Goal: Use online tool/utility: Use online tool/utility

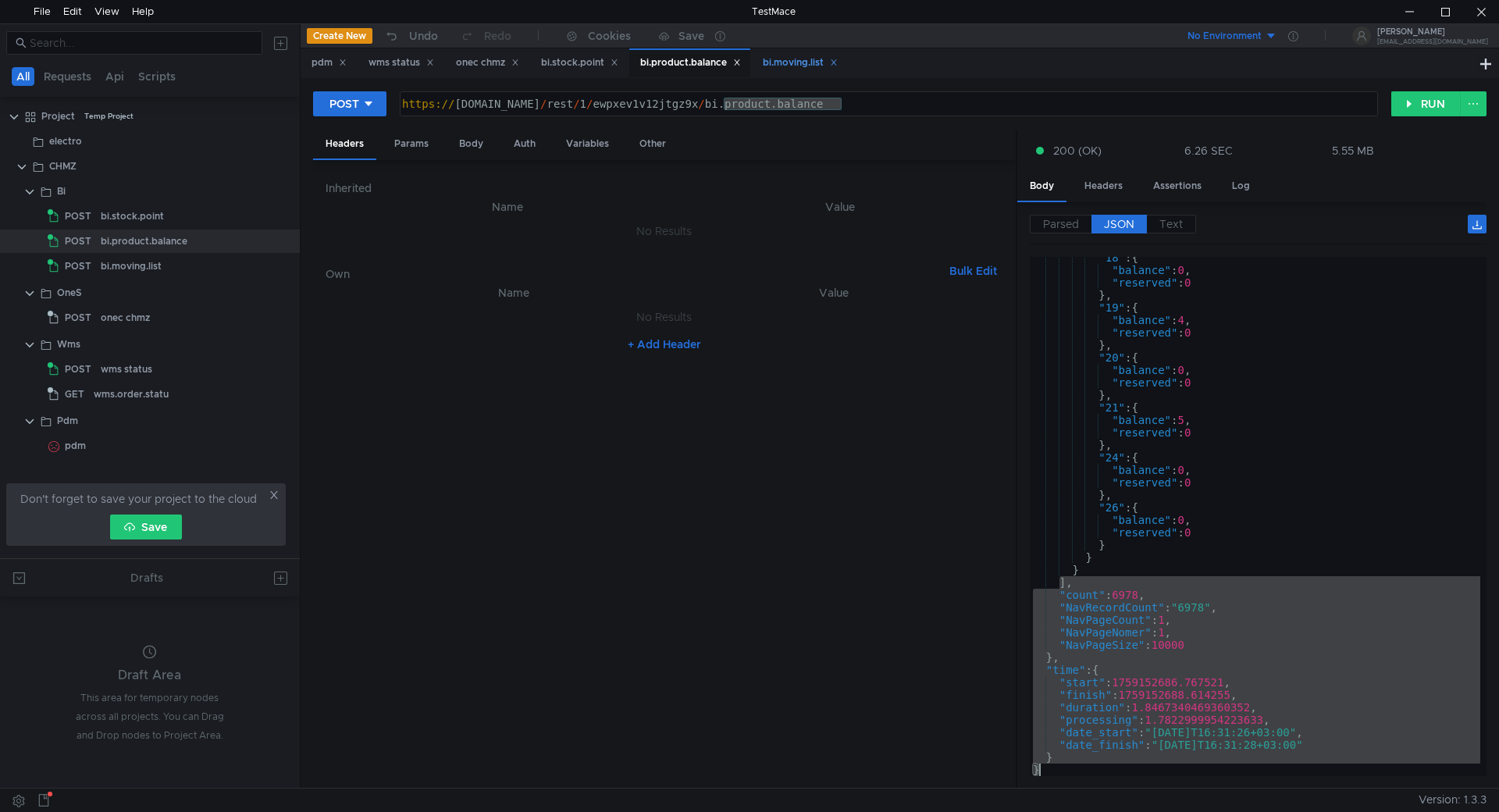
scroll to position [25065, 0]
click at [782, 57] on div "bi.moving.list" at bounding box center [800, 62] width 75 height 16
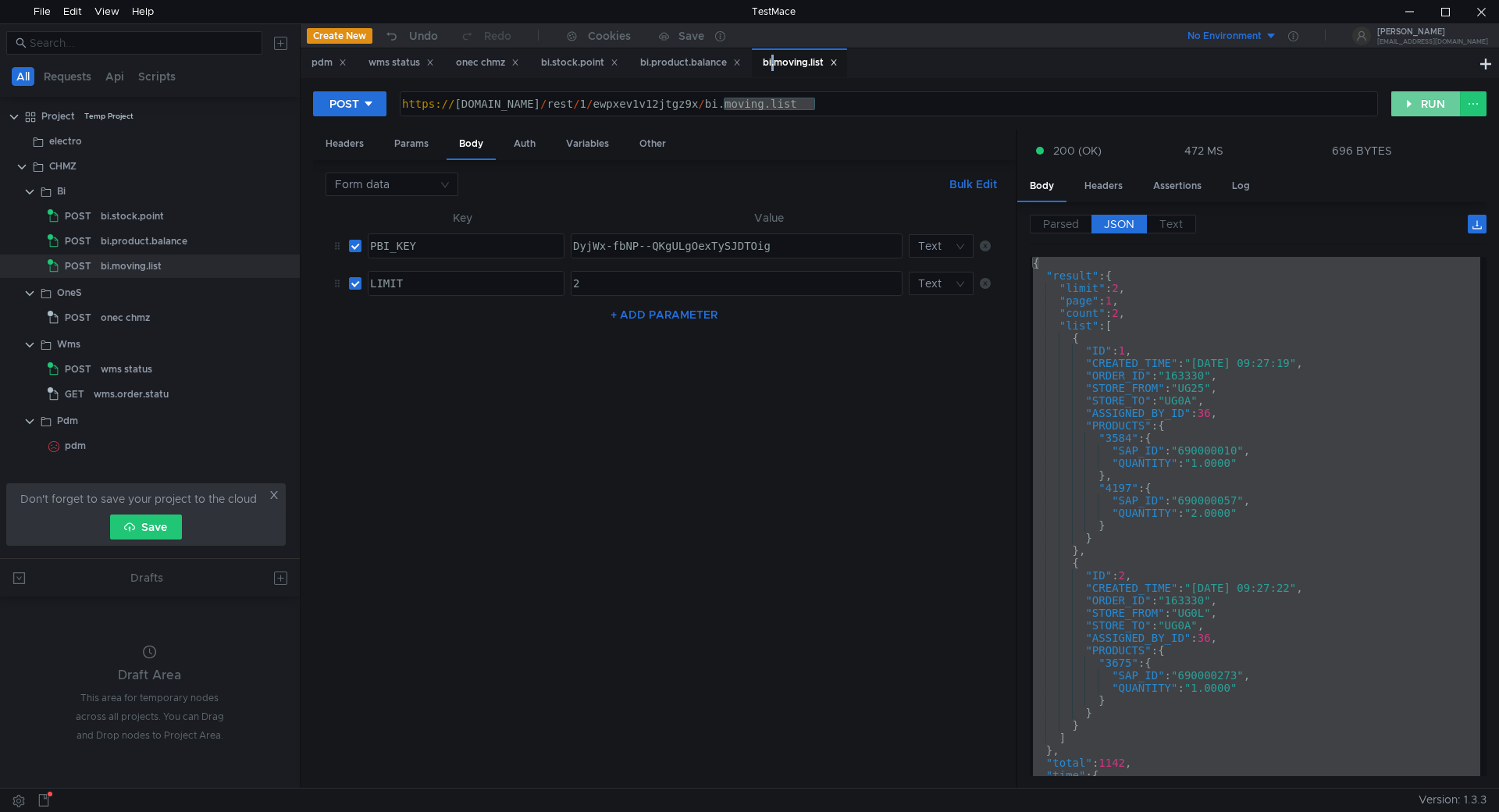
click at [1420, 108] on button "RUN" at bounding box center [1426, 104] width 69 height 25
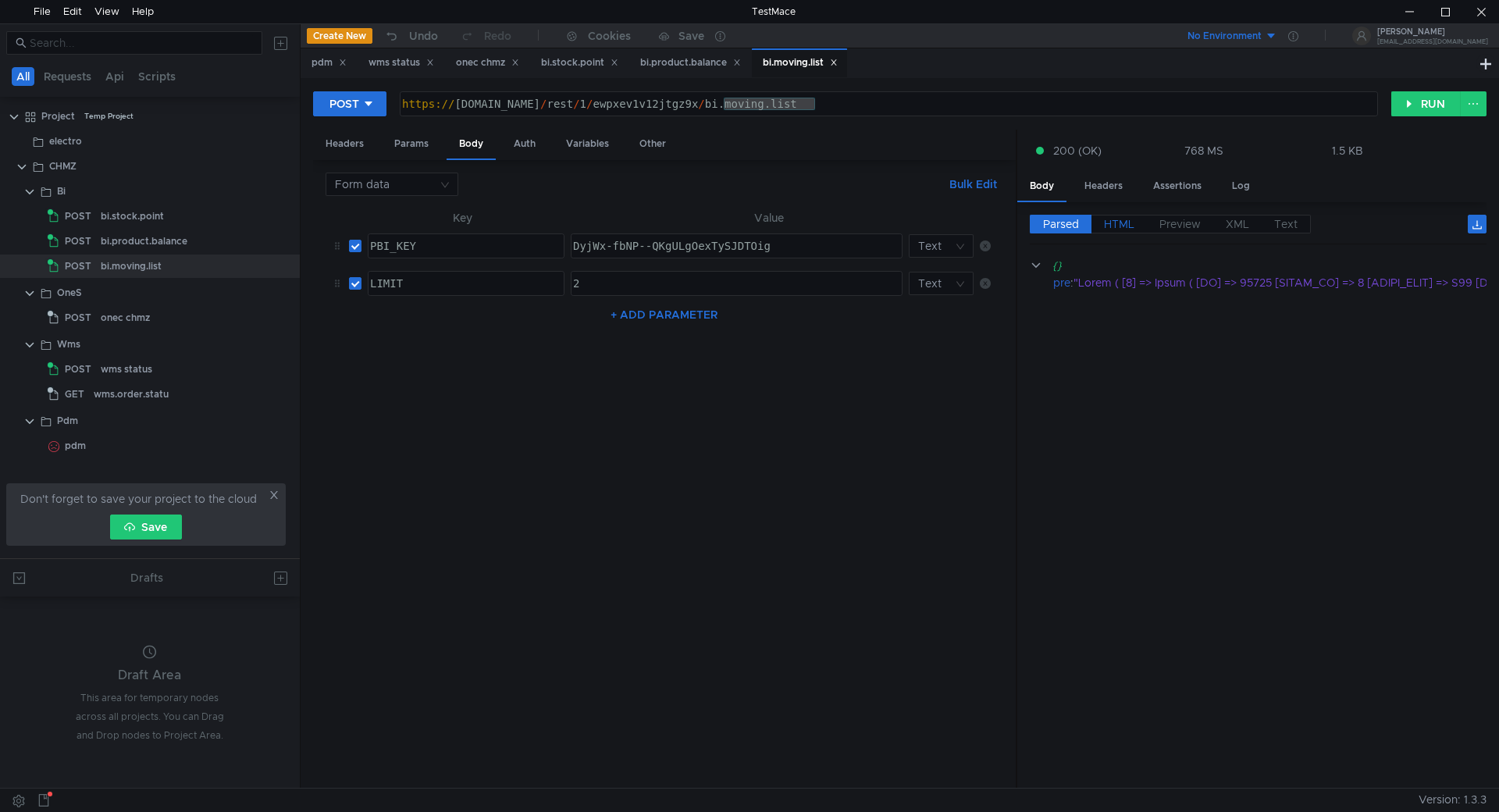
click at [1122, 223] on span "HTML" at bounding box center [1119, 224] width 30 height 14
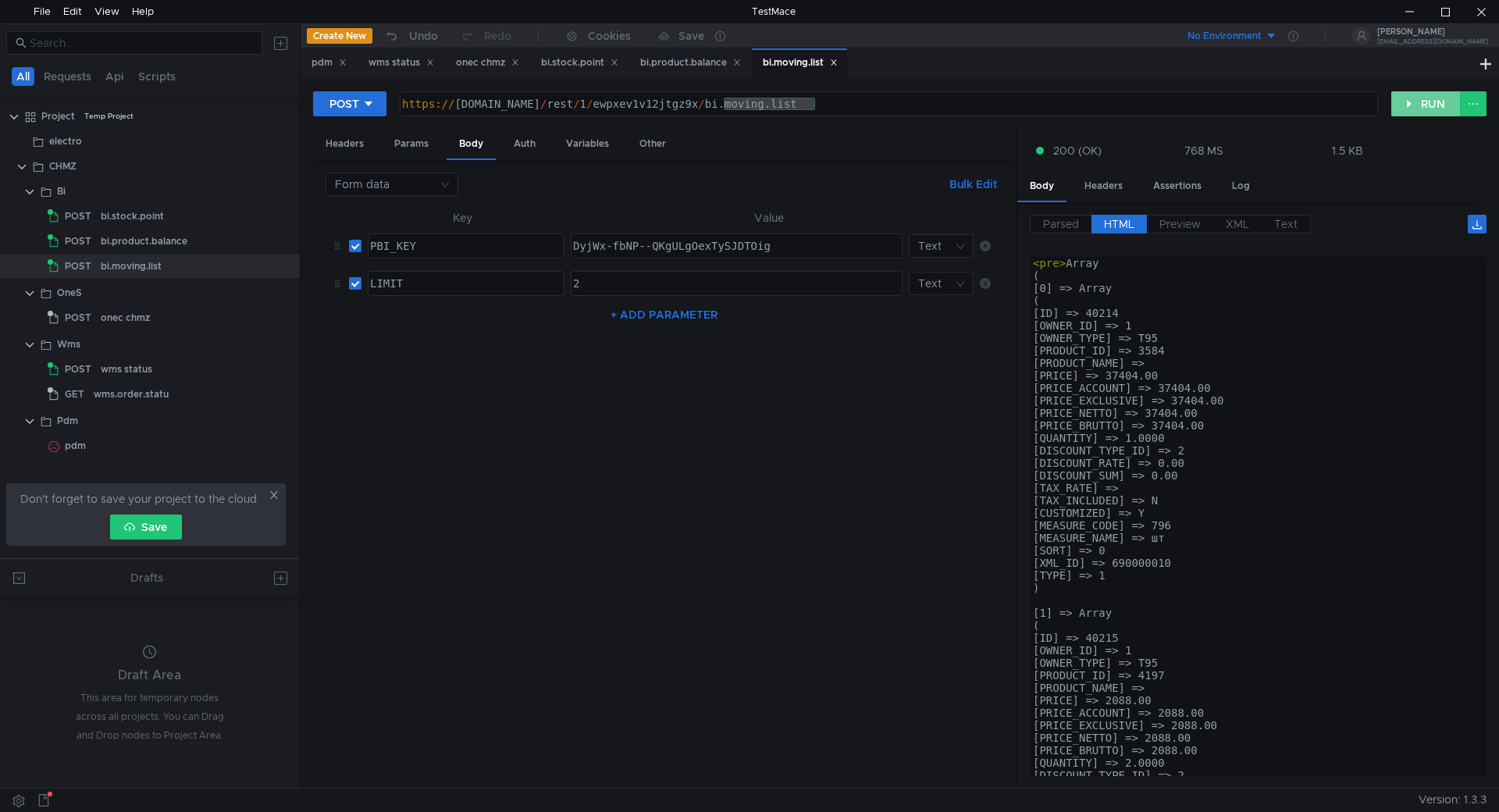
click at [1409, 111] on button "RUN" at bounding box center [1426, 104] width 69 height 25
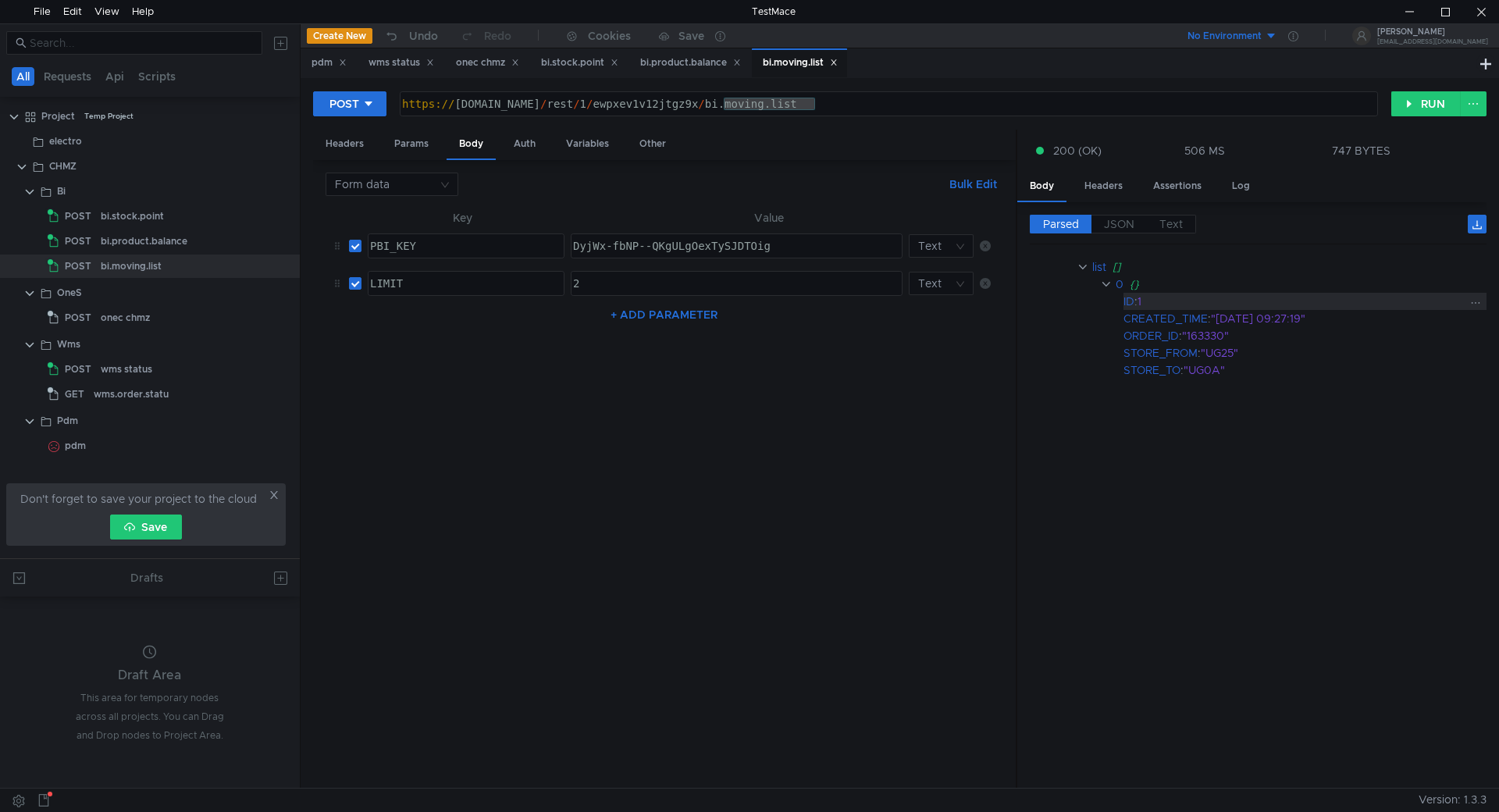
scroll to position [0, 0]
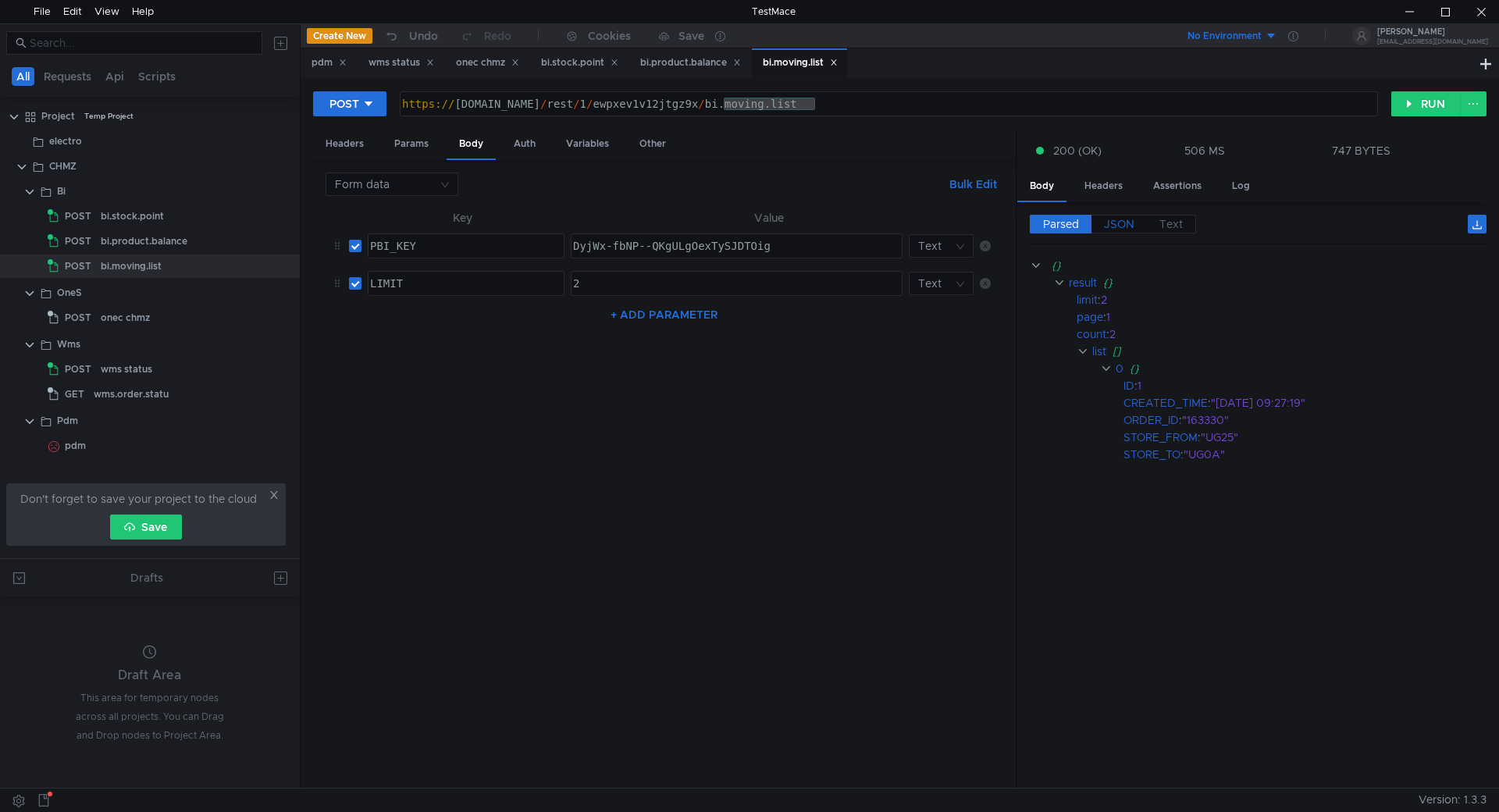
click at [1111, 215] on label "JSON" at bounding box center [1120, 225] width 55 height 19
click at [1115, 222] on span "JSON" at bounding box center [1119, 224] width 30 height 14
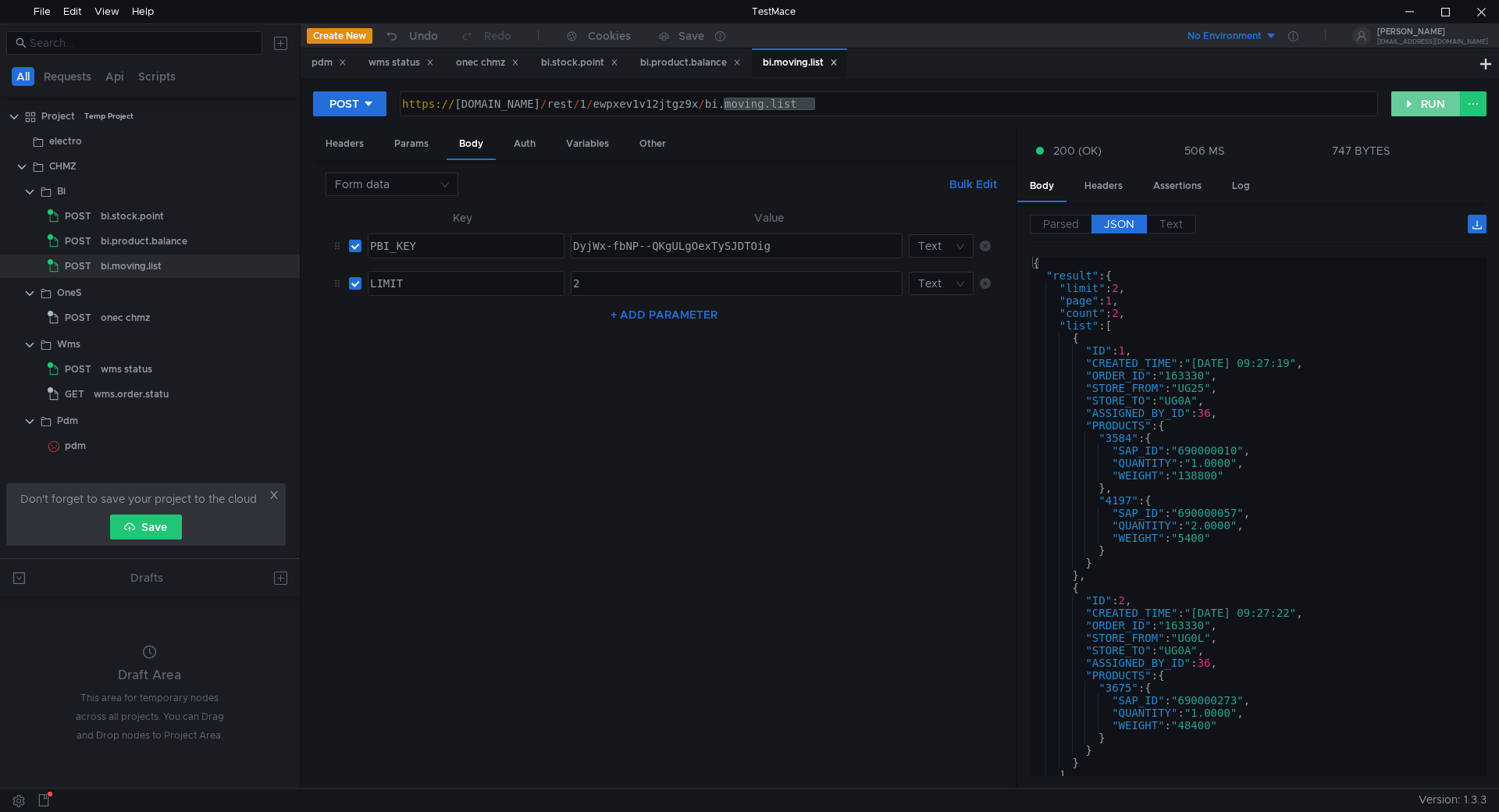
click at [1404, 107] on button "RUN" at bounding box center [1426, 104] width 69 height 25
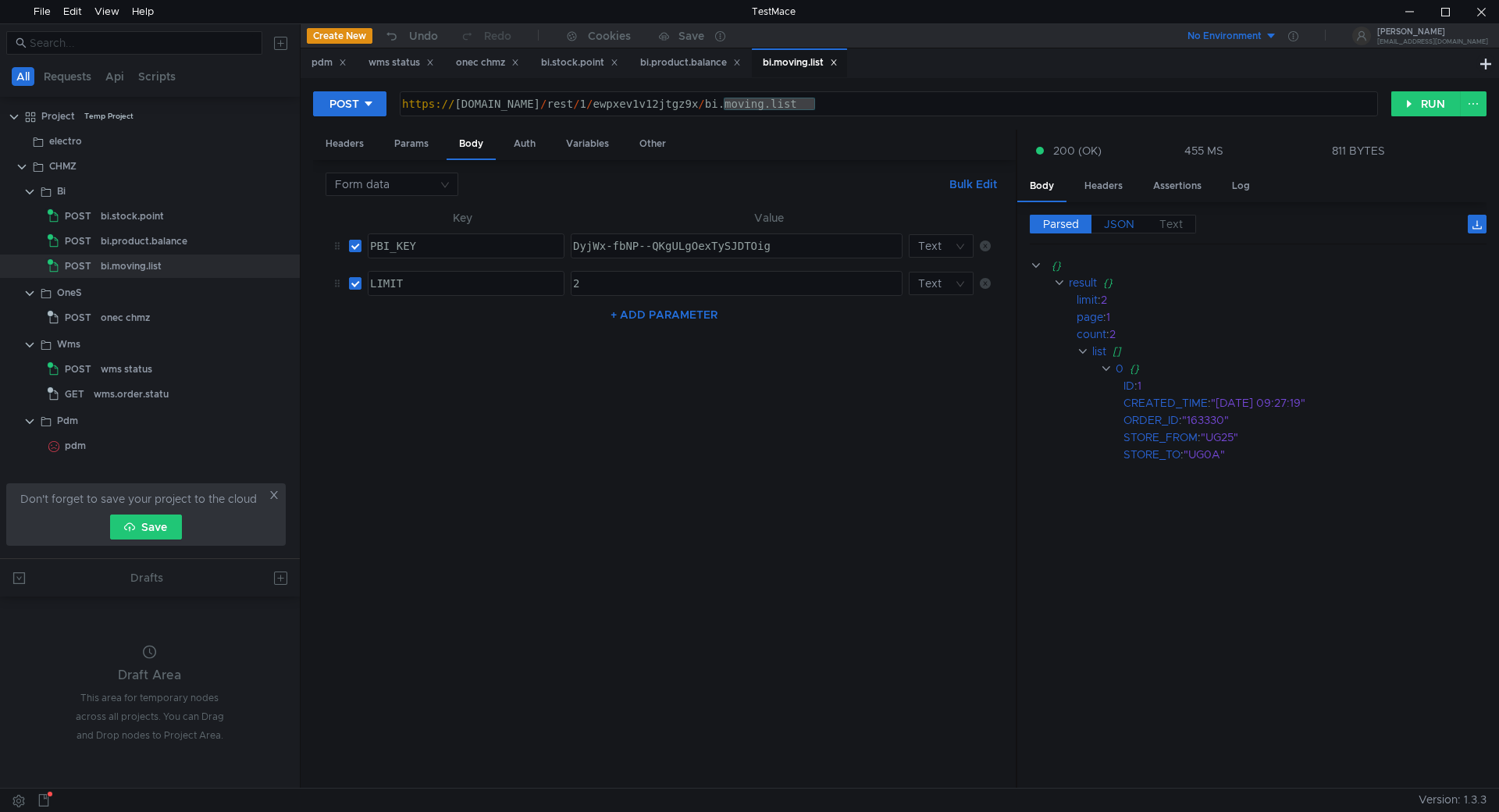
click at [1112, 224] on span "JSON" at bounding box center [1119, 224] width 30 height 14
click at [1125, 220] on span "JSON" at bounding box center [1119, 224] width 30 height 14
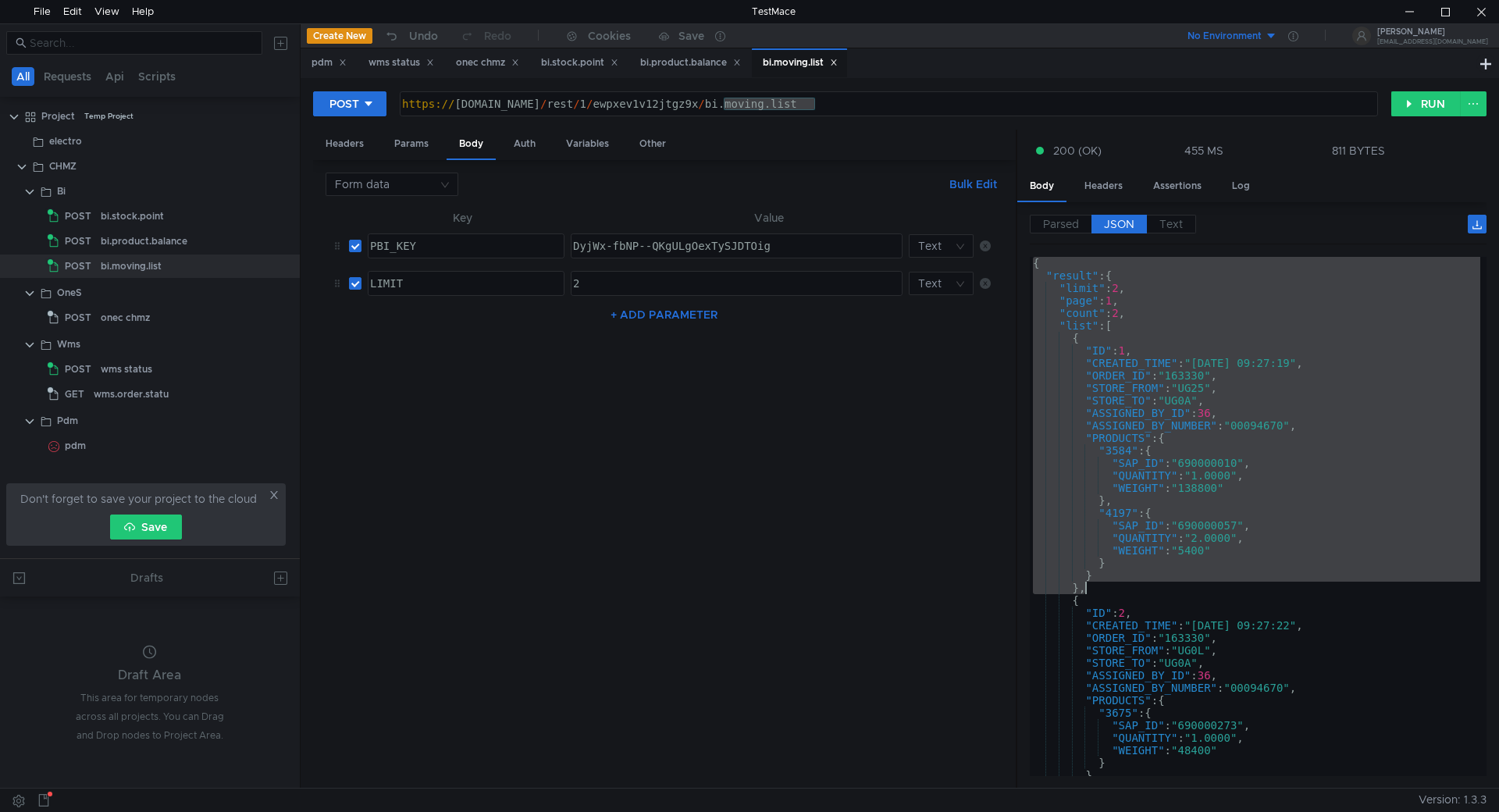
drag, startPoint x: 1034, startPoint y: 263, endPoint x: 1087, endPoint y: 586, distance: 327.3
click at [1087, 586] on div "{ "result" : { "limit" : 2 , "page" : 1 , "count" : 2 , "list" : [ { "ID" : 1 ,…" at bounding box center [1255, 529] width 451 height 544
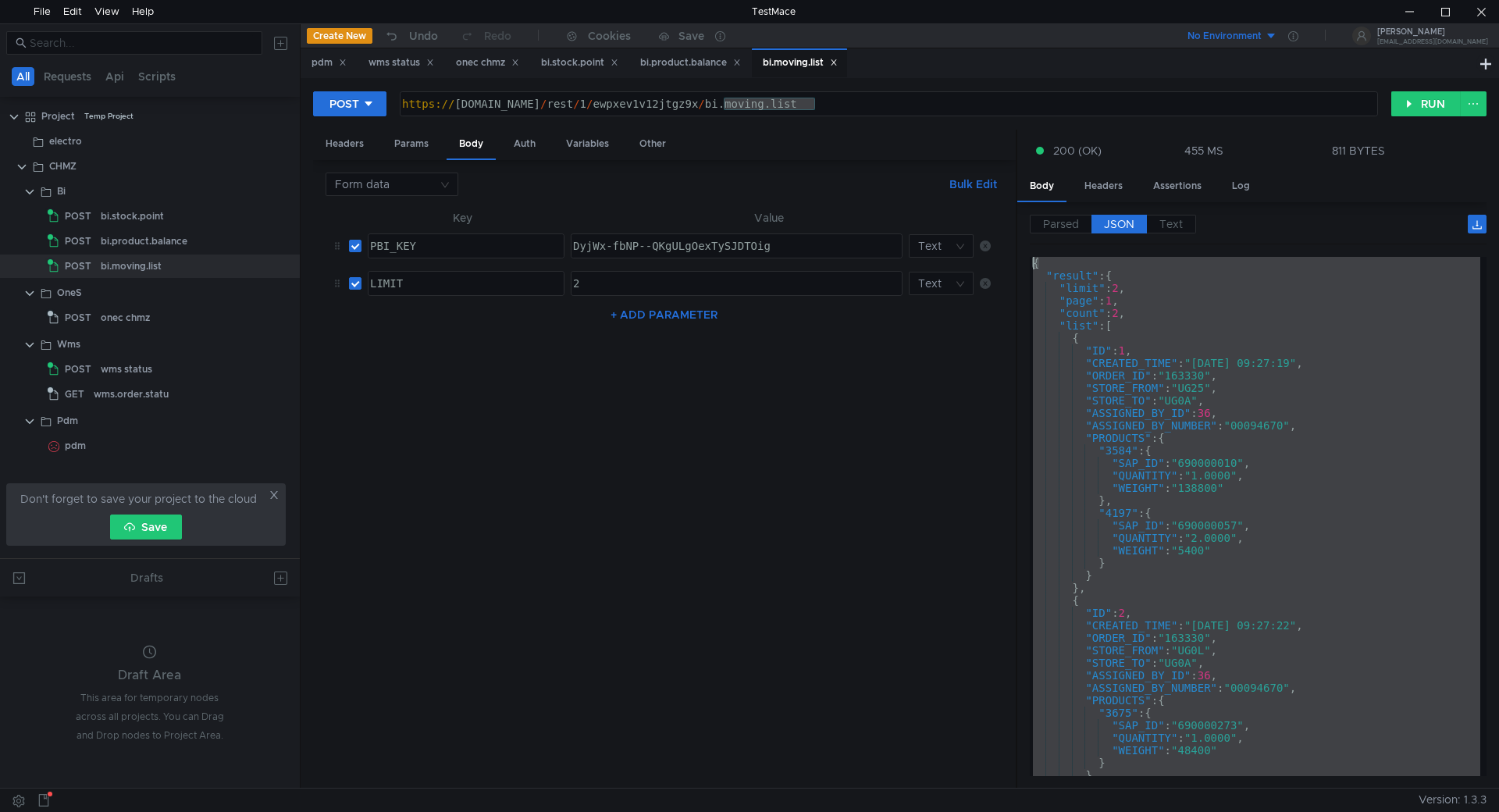
drag, startPoint x: 1041, startPoint y: 751, endPoint x: 973, endPoint y: 153, distance: 601.9
click at [973, 153] on as-split "Headers Params Body Auth Variables Other Form data Bulk Edit XXXXXXXXXXXXXXXXXX…" at bounding box center [899, 460] width 1173 height 660
type textarea "{ "result": {"
